Goal: Task Accomplishment & Management: Use online tool/utility

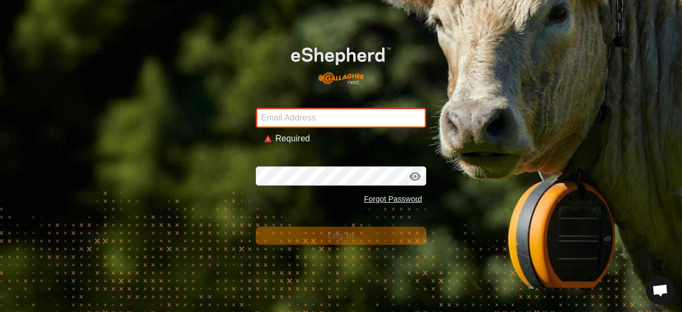
click at [337, 120] on input "Email Address" at bounding box center [341, 118] width 171 height 20
click at [349, 116] on input "Email Address" at bounding box center [341, 118] width 171 height 20
type input "A"
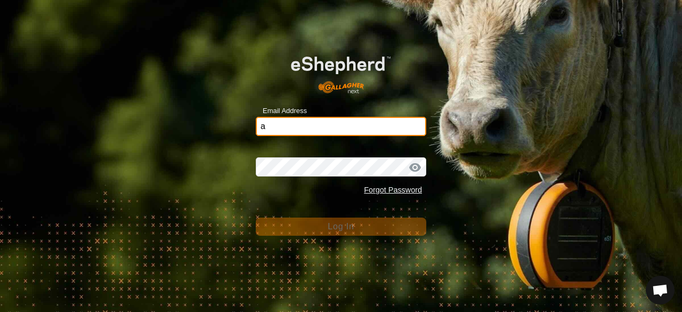
type input "[PERSON_NAME][EMAIL_ADDRESS][DOMAIN_NAME]"
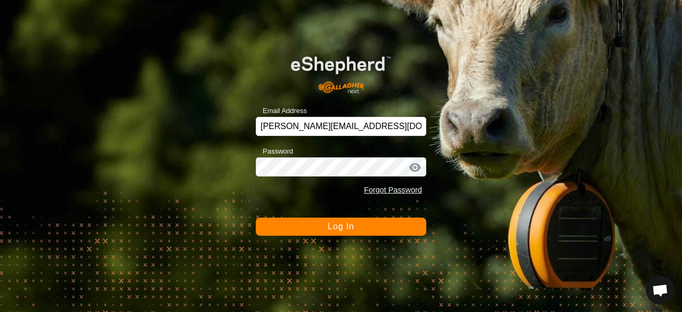
click at [407, 231] on button "Log In" at bounding box center [341, 226] width 171 height 18
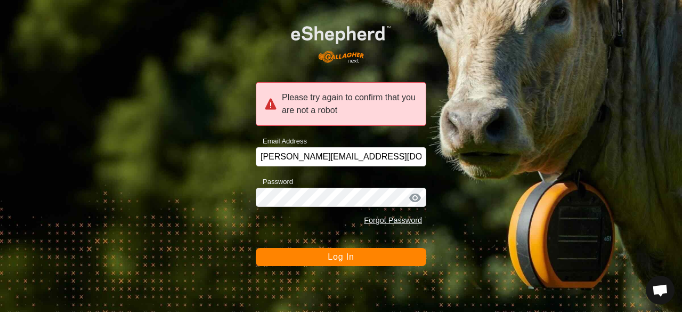
click at [421, 200] on div at bounding box center [415, 197] width 16 height 11
click at [405, 257] on button "Log In" at bounding box center [341, 257] width 171 height 18
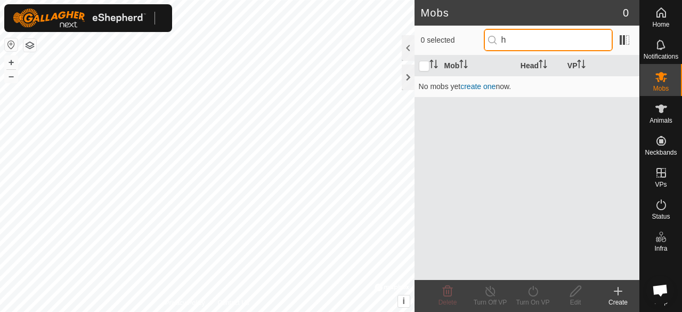
type input "h"
click at [654, 90] on span "Mobs" at bounding box center [660, 88] width 15 height 6
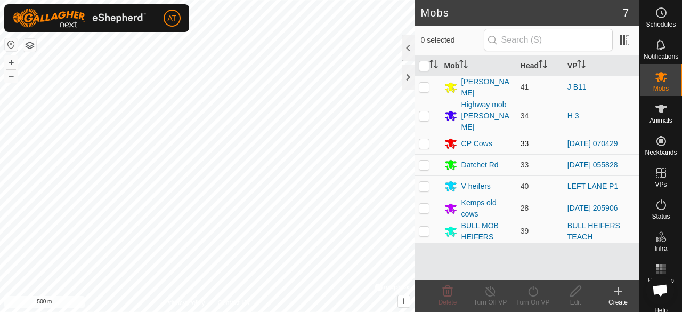
click at [424, 139] on p-checkbox at bounding box center [424, 143] width 11 height 9
checkbox input "true"
click at [618, 298] on div "Create" at bounding box center [618, 302] width 43 height 10
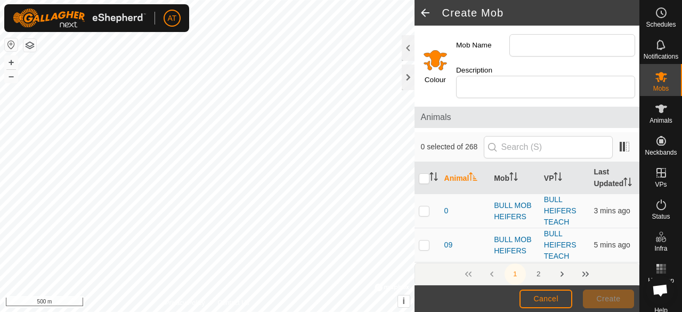
click at [652, 85] on es-mob-svg-icon at bounding box center [661, 76] width 19 height 17
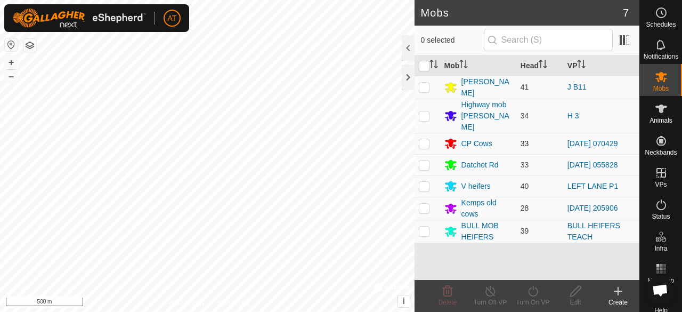
click at [419, 139] on p-checkbox at bounding box center [424, 143] width 11 height 9
checkbox input "true"
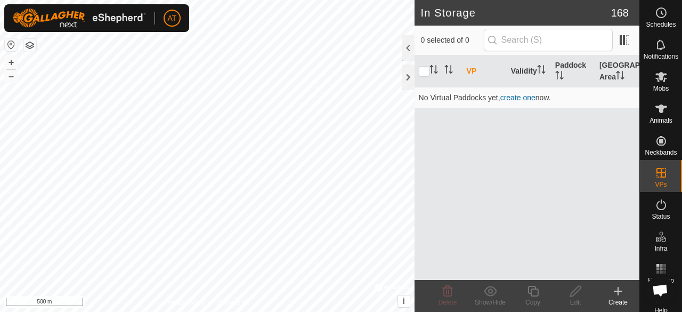
click at [614, 297] on icon at bounding box center [618, 291] width 13 height 13
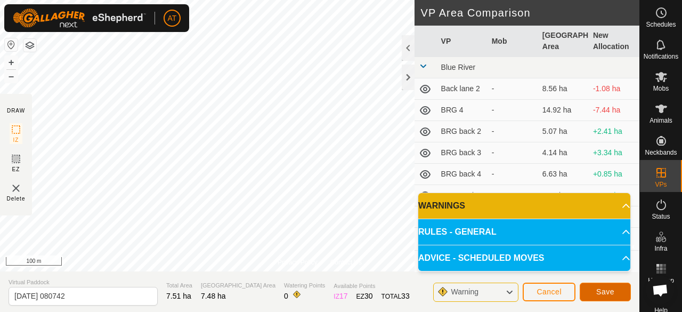
click at [603, 291] on span "Save" at bounding box center [605, 291] width 18 height 9
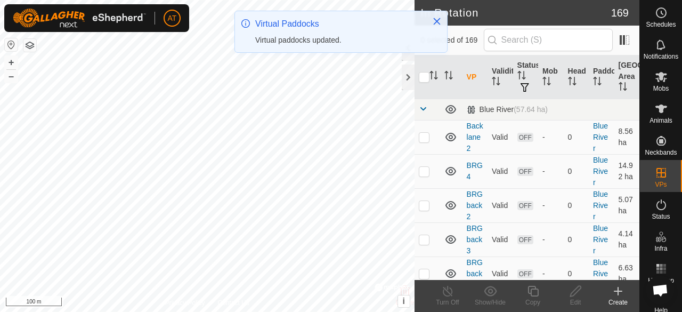
click at [653, 85] on span "Mobs" at bounding box center [660, 88] width 15 height 6
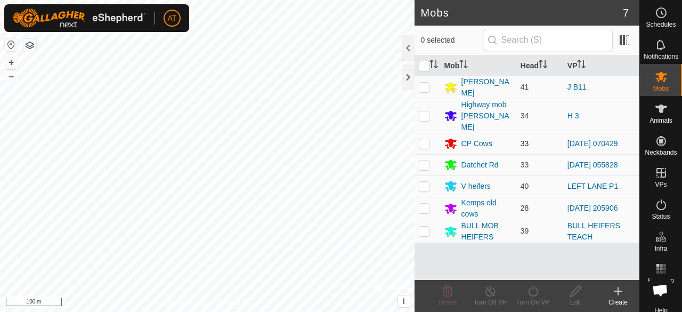
click at [424, 139] on p-checkbox at bounding box center [424, 143] width 11 height 9
checkbox input "true"
click at [528, 296] on icon at bounding box center [533, 291] width 13 height 13
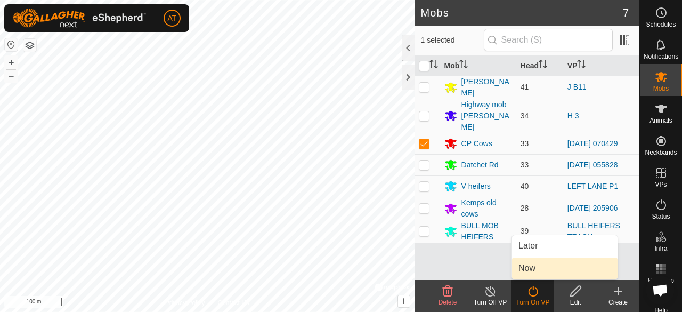
click at [523, 272] on span "Now" at bounding box center [527, 268] width 17 height 13
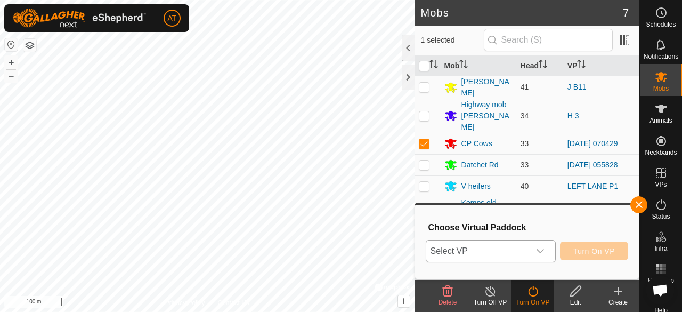
click at [499, 253] on span "Select VP" at bounding box center [477, 250] width 103 height 21
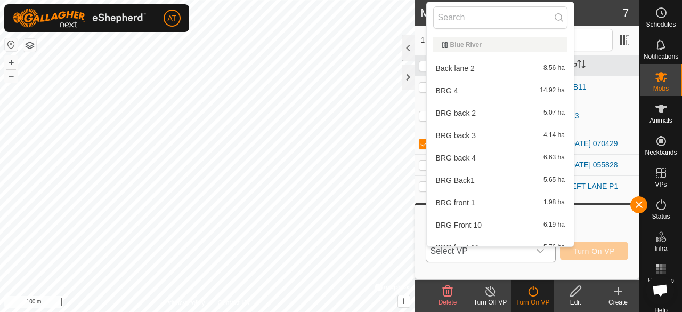
click at [506, 255] on span "Select VP" at bounding box center [477, 250] width 103 height 21
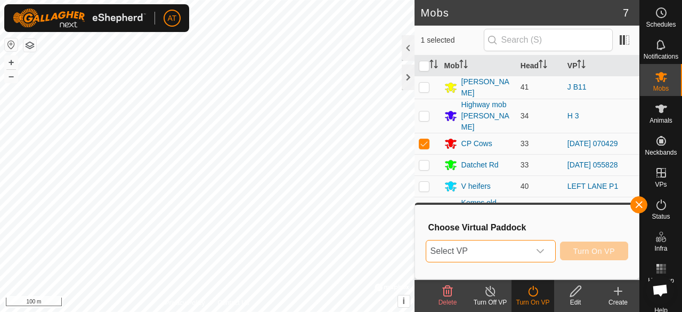
click at [491, 259] on span "Select VP" at bounding box center [477, 250] width 103 height 21
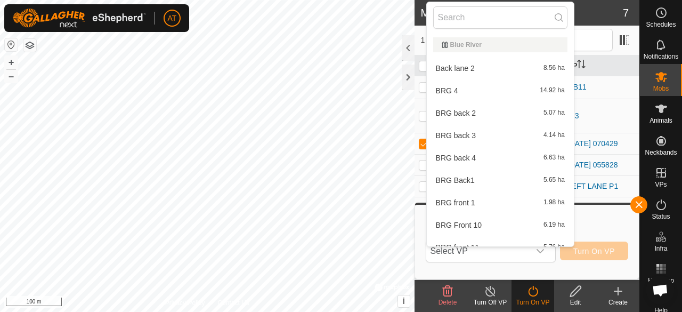
click at [532, 293] on icon at bounding box center [533, 291] width 13 height 13
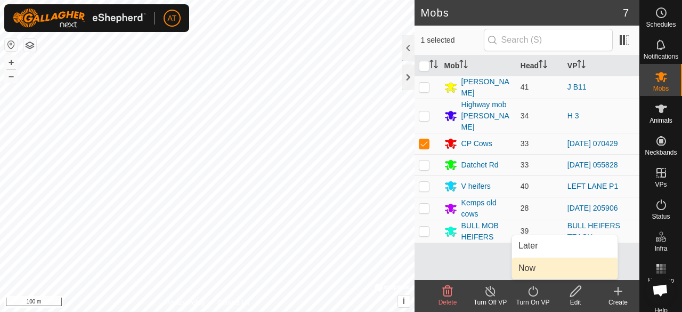
click at [525, 273] on span "Now" at bounding box center [527, 268] width 17 height 13
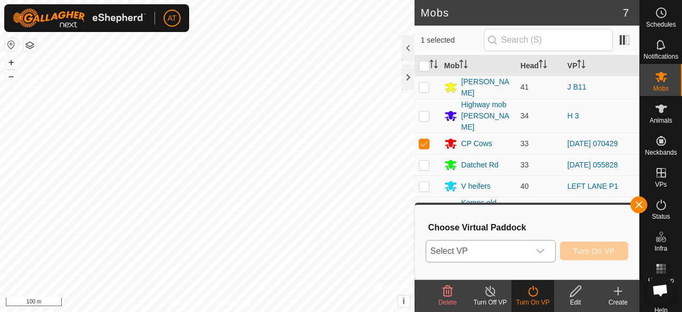
click at [488, 256] on span "Select VP" at bounding box center [477, 250] width 103 height 21
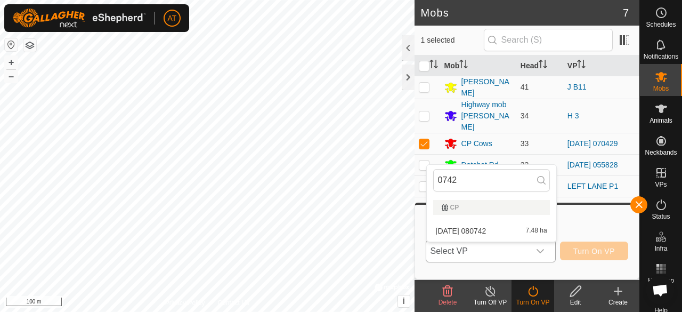
type input "0742"
click at [487, 230] on span "2025-10-13 080742" at bounding box center [461, 230] width 51 height 7
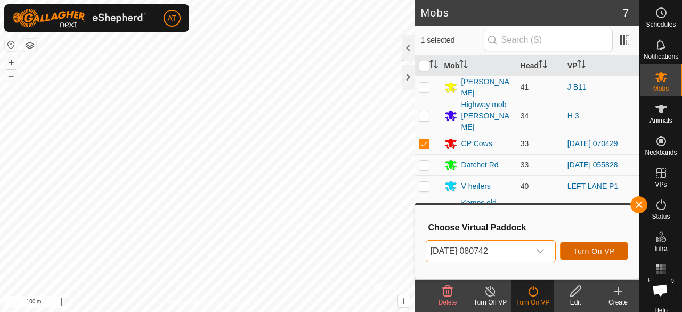
click at [594, 250] on span "Turn On VP" at bounding box center [595, 251] width 42 height 9
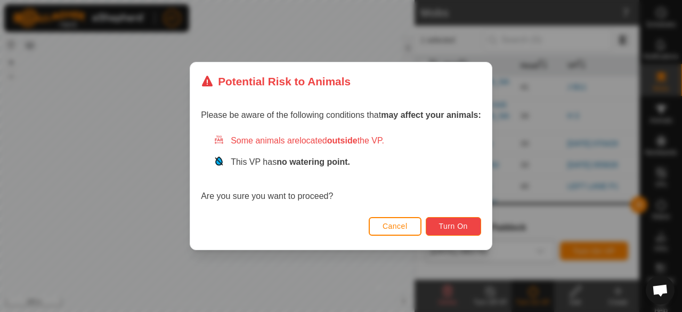
click at [468, 223] on span "Turn On" at bounding box center [453, 226] width 29 height 9
